Goal: Task Accomplishment & Management: Manage account settings

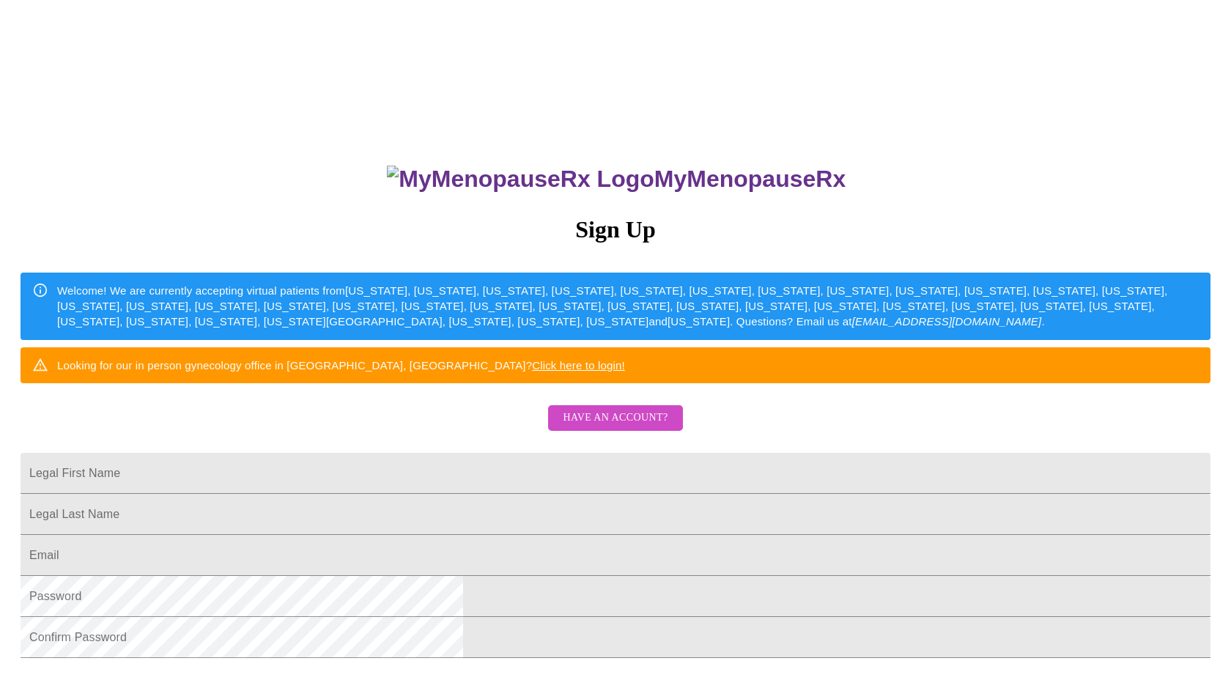
click at [597, 427] on span "Have an account?" at bounding box center [615, 418] width 105 height 18
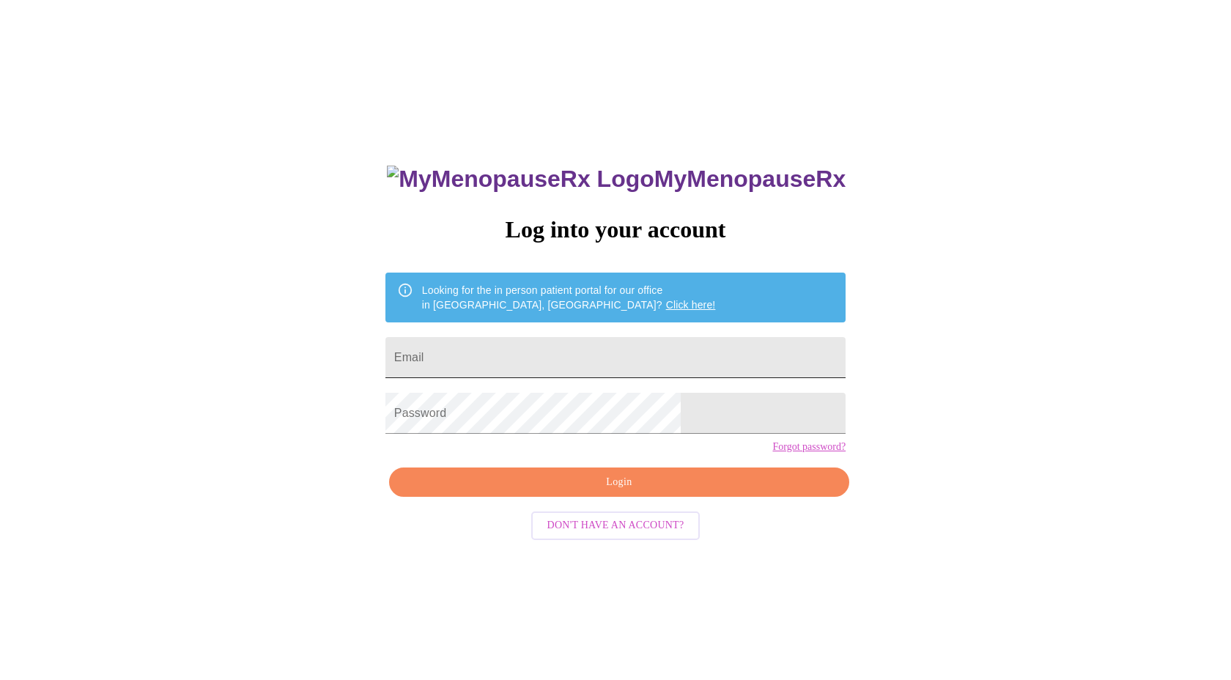
click at [583, 354] on input "Email" at bounding box center [615, 357] width 460 height 41
type input "[EMAIL_ADDRESS][DOMAIN_NAME]"
click at [623, 492] on span "Login" at bounding box center [619, 482] width 426 height 18
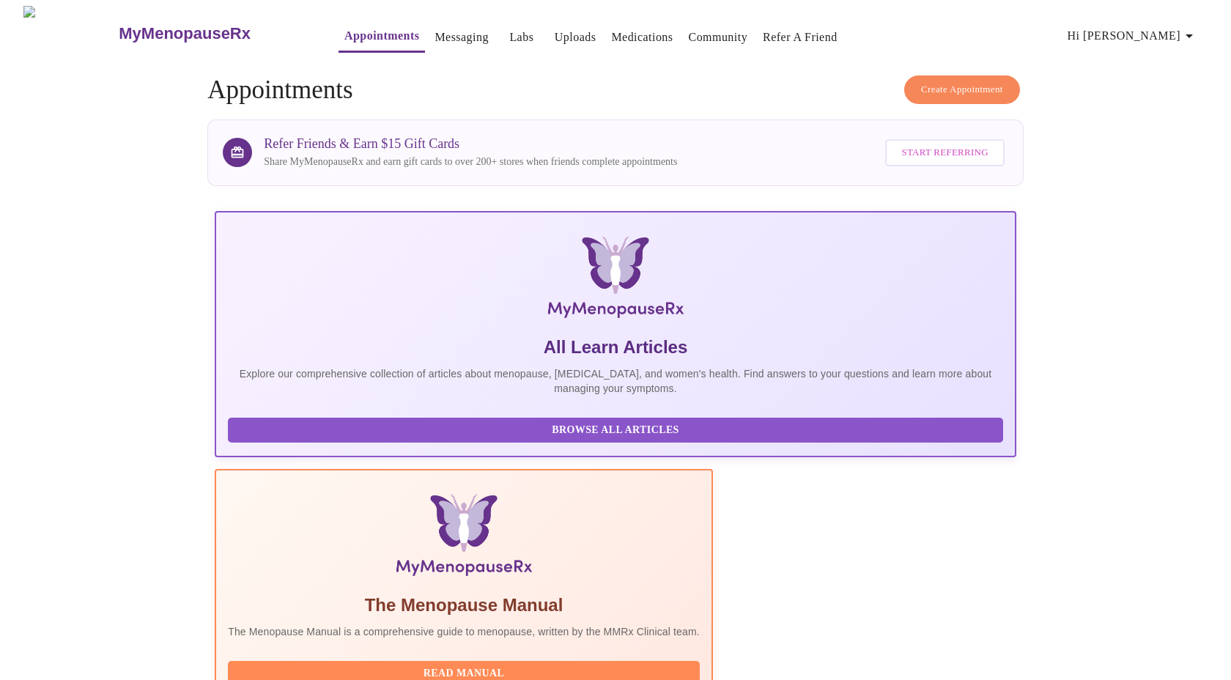
click at [344, 38] on link "Appointments" at bounding box center [381, 36] width 75 height 21
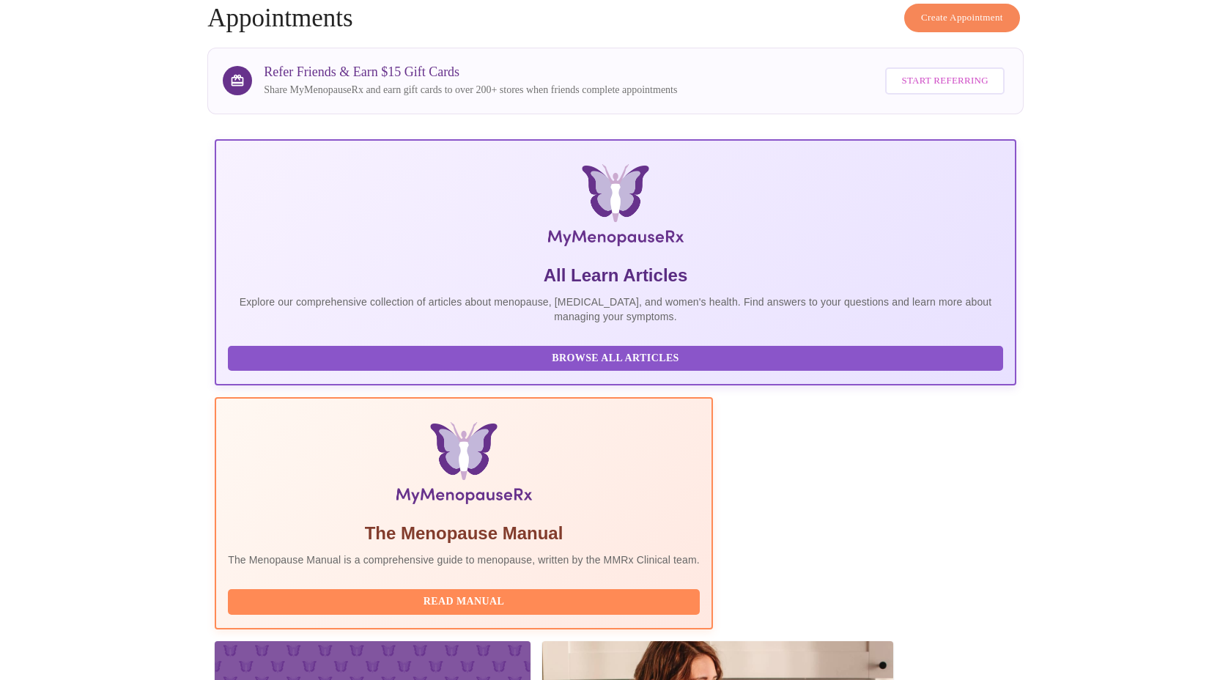
scroll to position [122, 0]
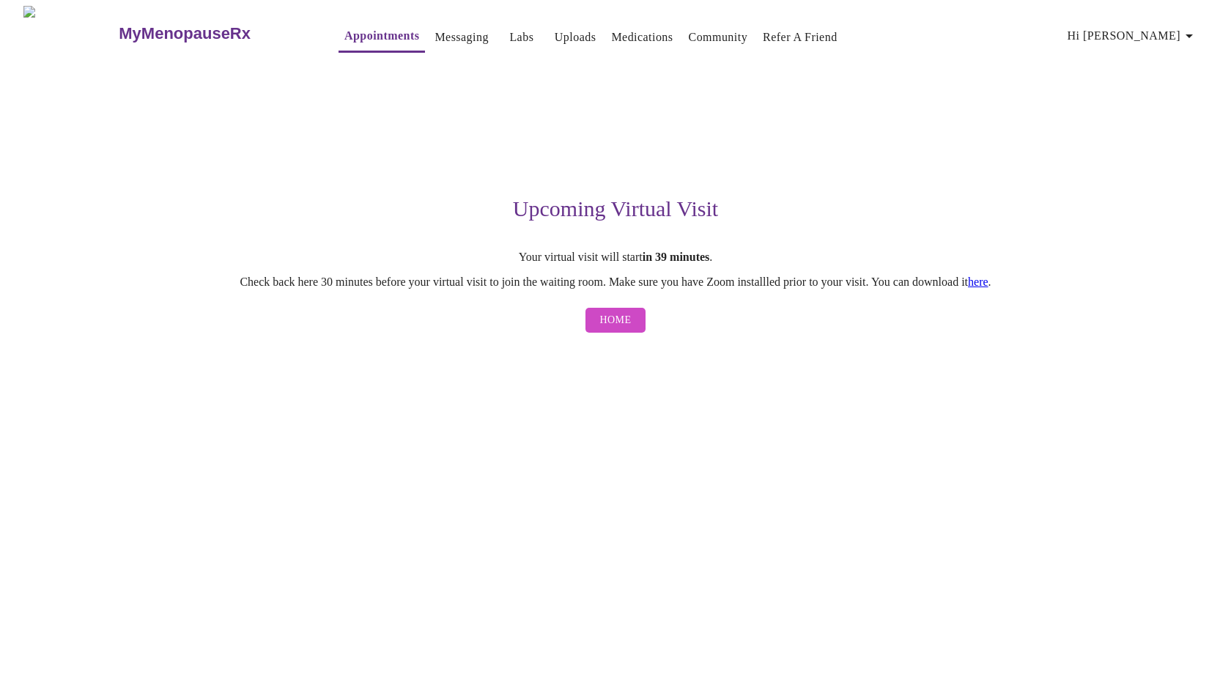
click at [622, 322] on span "Home" at bounding box center [616, 320] width 32 height 18
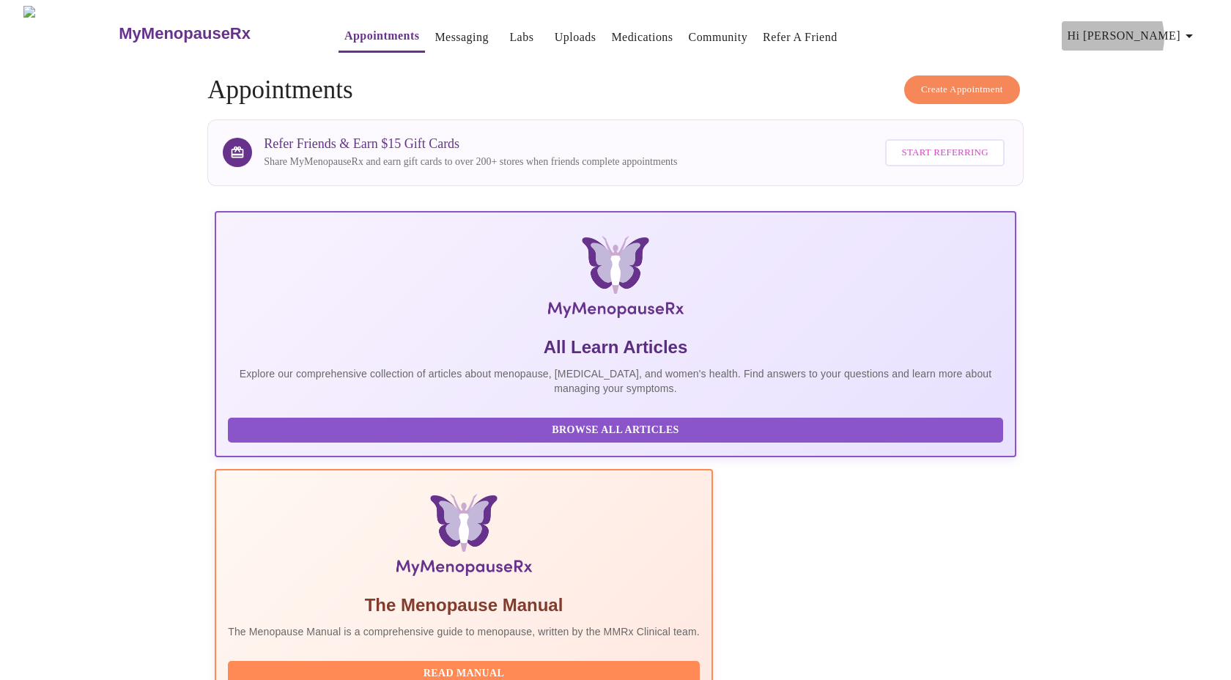
click at [1152, 32] on span "Hi [PERSON_NAME]" at bounding box center [1132, 36] width 130 height 21
click at [1064, 32] on div at bounding box center [615, 340] width 1231 height 680
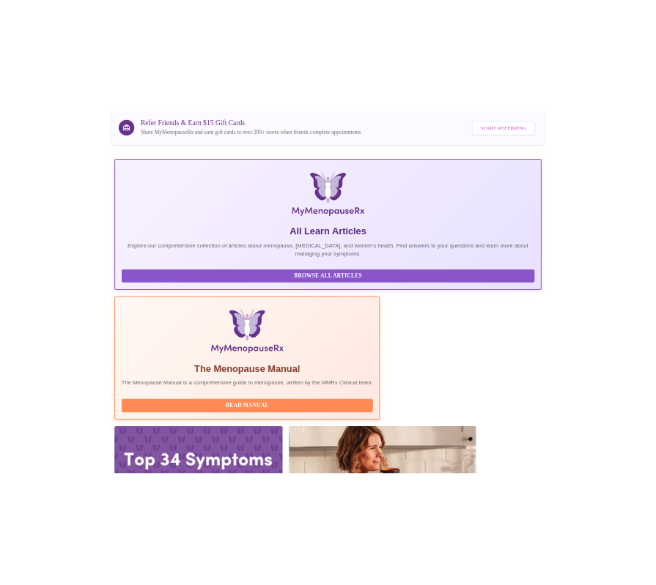
scroll to position [121, 0]
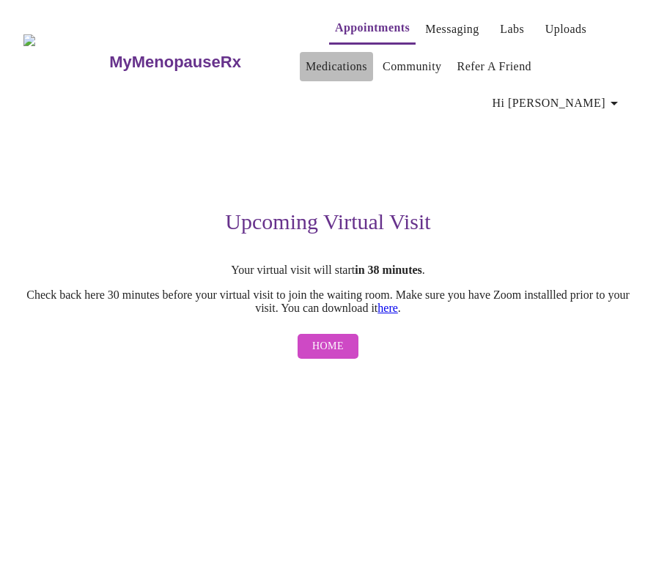
click at [310, 65] on link "Medications" at bounding box center [336, 66] width 62 height 21
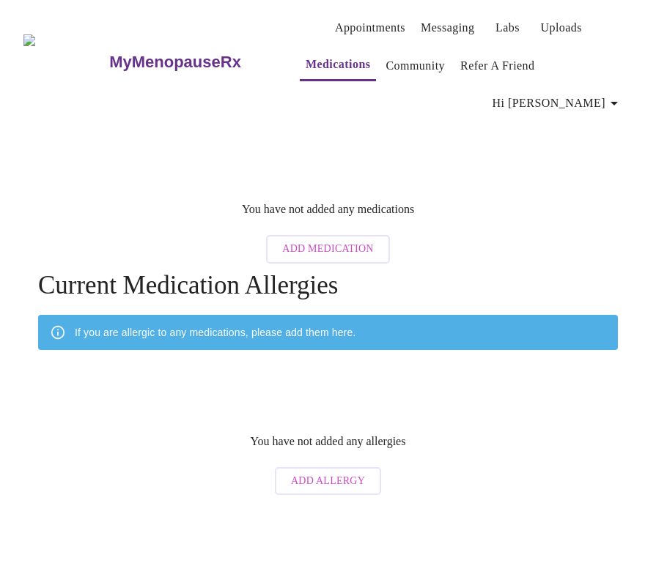
click at [322, 473] on span "Add Allergy" at bounding box center [328, 482] width 74 height 18
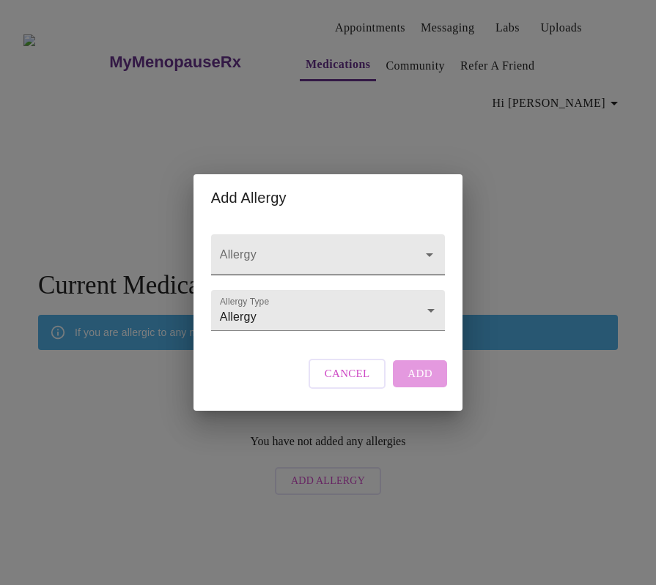
click at [319, 248] on input "Allergy" at bounding box center [307, 261] width 180 height 27
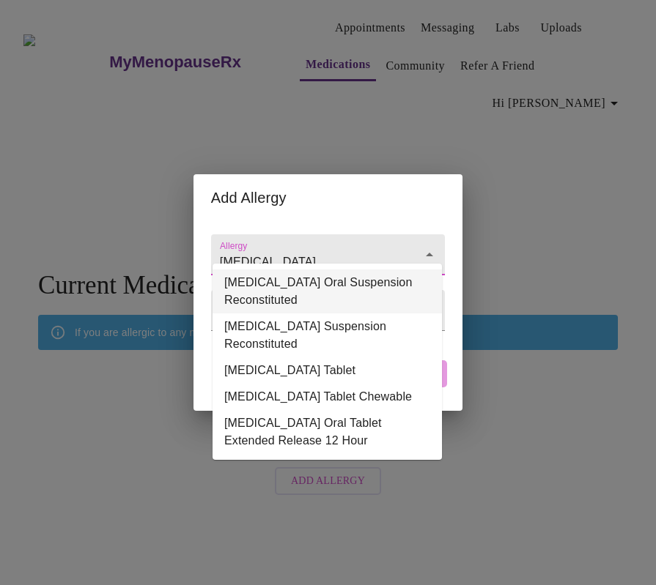
click at [295, 295] on li "Augmentin ES-600 Oral Suspension Reconstituted" at bounding box center [326, 292] width 229 height 44
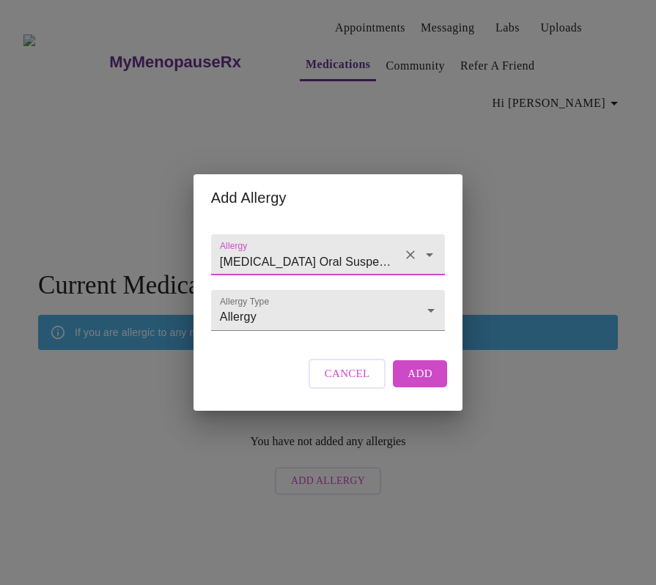
click at [426, 246] on icon "Open" at bounding box center [430, 255] width 18 height 18
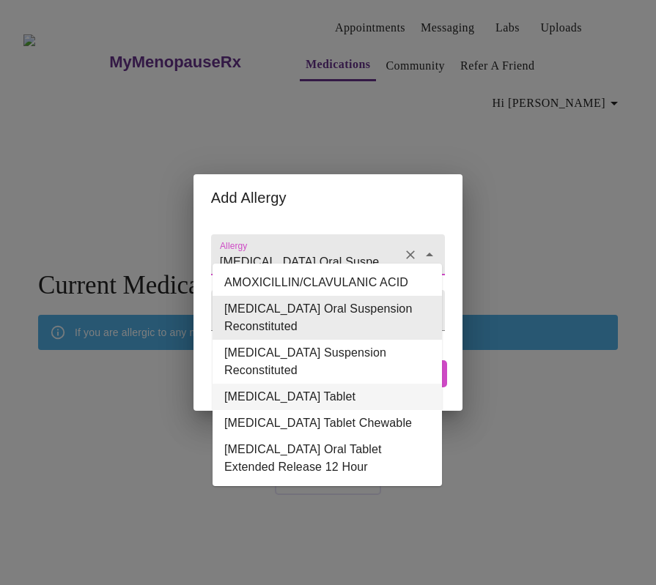
click at [339, 396] on li "Augmentin Oral Tablet" at bounding box center [326, 397] width 229 height 26
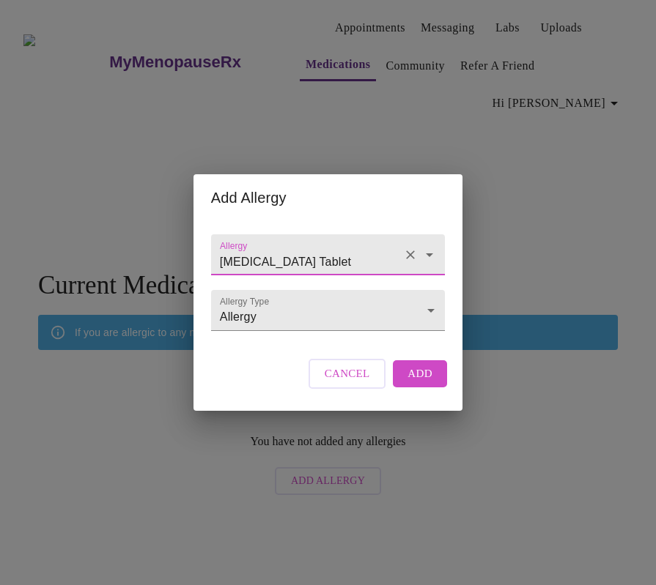
type input "Augmentin Oral Tablet"
click at [420, 383] on span "Add" at bounding box center [419, 373] width 25 height 19
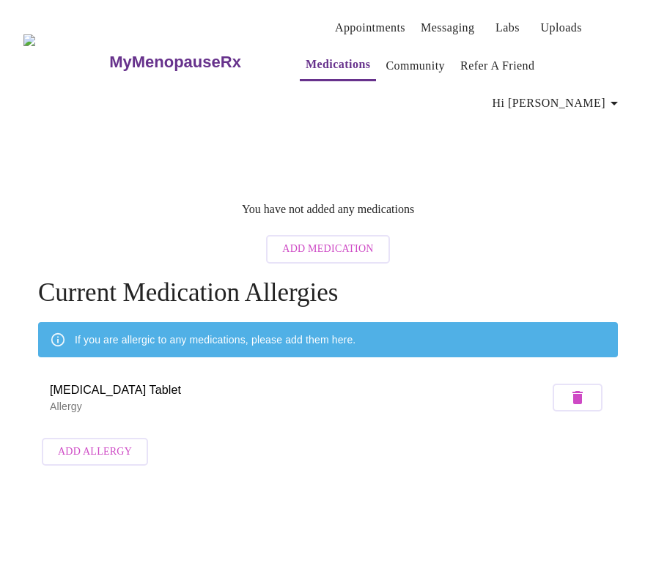
click at [350, 19] on link "Appointments" at bounding box center [370, 28] width 70 height 21
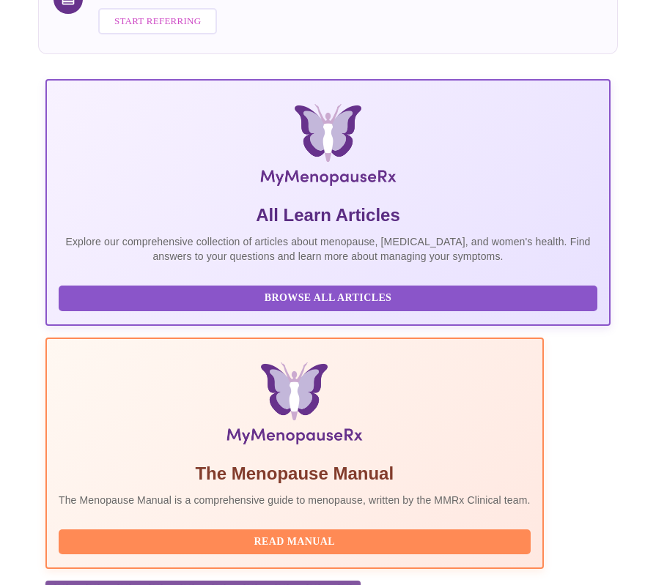
scroll to position [319, 0]
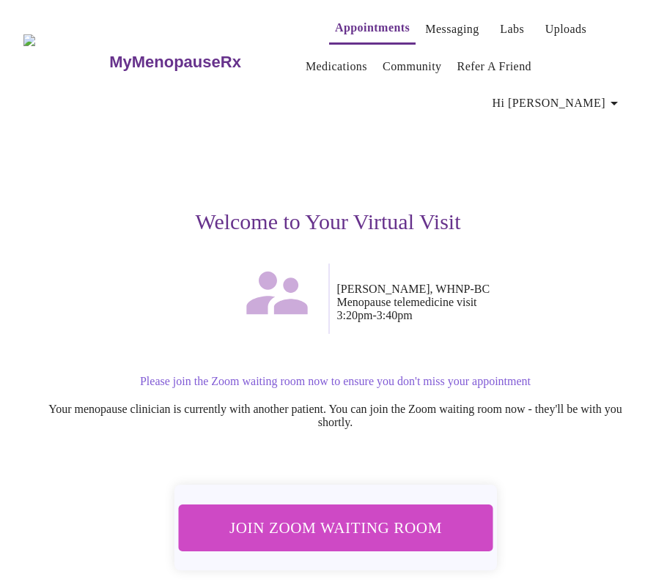
click at [383, 514] on span "Join Zoom Waiting Room" at bounding box center [334, 527] width 275 height 27
